Goal: Unclear

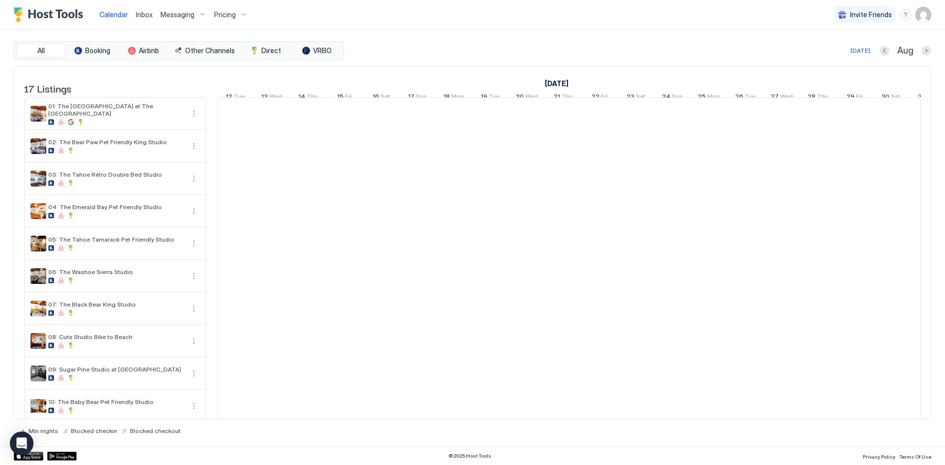
scroll to position [0, 547]
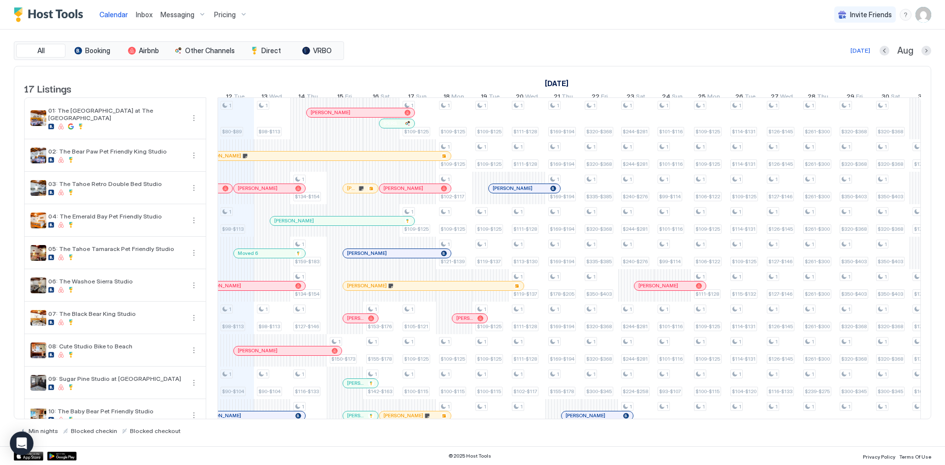
click at [402, 127] on div at bounding box center [402, 124] width 8 height 8
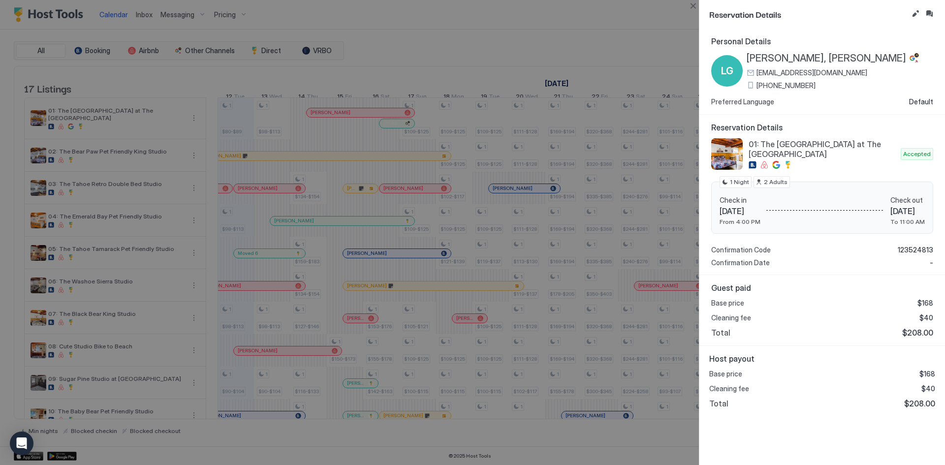
click at [410, 28] on div at bounding box center [472, 232] width 945 height 465
click at [693, 7] on button "Close" at bounding box center [693, 6] width 12 height 12
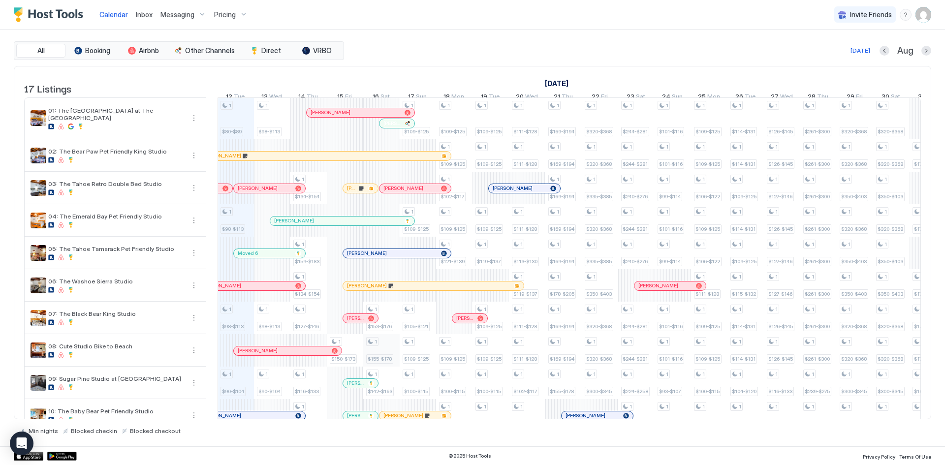
click at [389, 363] on div "1 $80-$89 1 $98-$113 1 $98-$113 1 $90-$104 1 $90-$104 1 $75-$88 1 $81-$93 1 $25…" at bounding box center [745, 378] width 2149 height 561
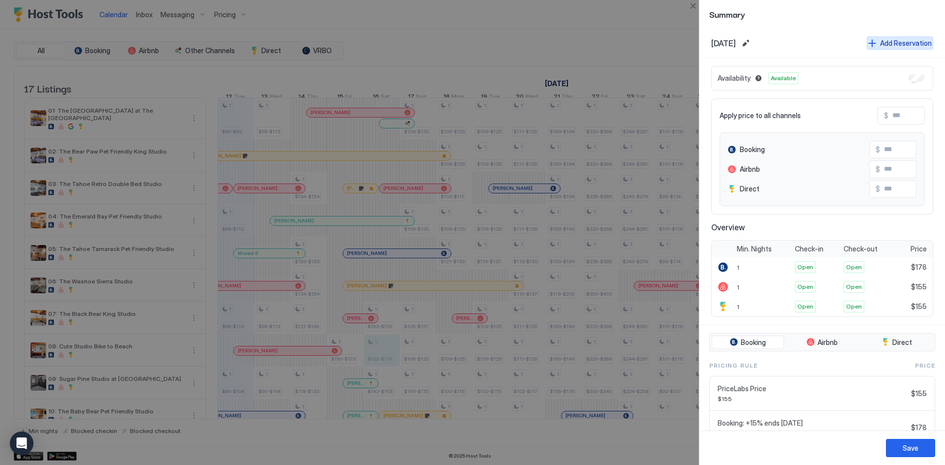
click at [891, 45] on div "Add Reservation" at bounding box center [906, 43] width 52 height 10
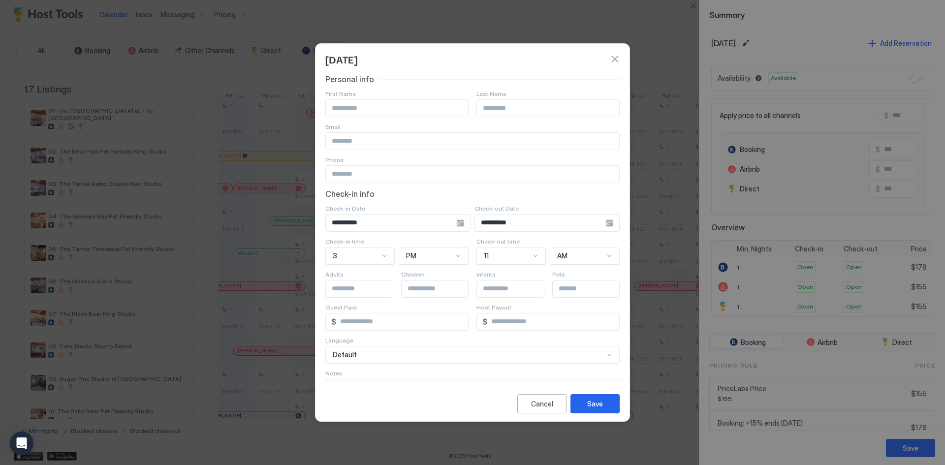
click at [413, 109] on input "Input Field" at bounding box center [397, 108] width 142 height 17
type input "**********"
click at [606, 412] on button "Save" at bounding box center [594, 403] width 49 height 19
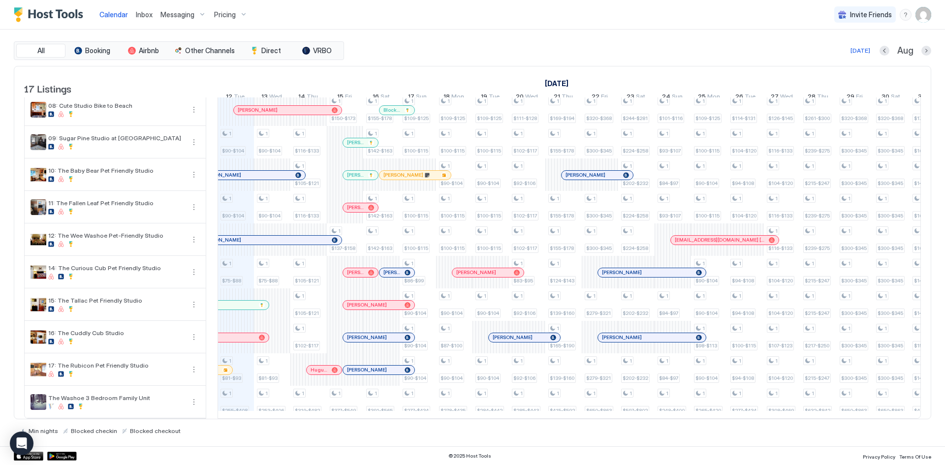
scroll to position [0, 0]
